Goal: Transaction & Acquisition: Purchase product/service

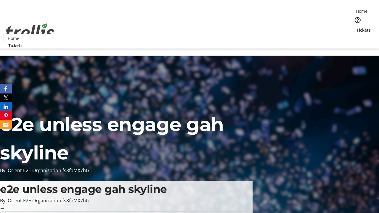
click at [356, 27] on span "Tickets" at bounding box center [363, 30] width 14 height 6
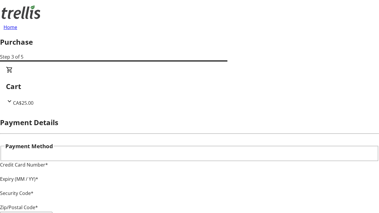
type input "V1Y 0C2"
